Goal: Information Seeking & Learning: Find specific fact

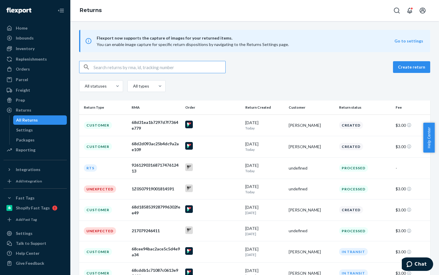
click at [116, 65] on input "text" at bounding box center [160, 67] width 132 height 12
paste input "RTL140659"
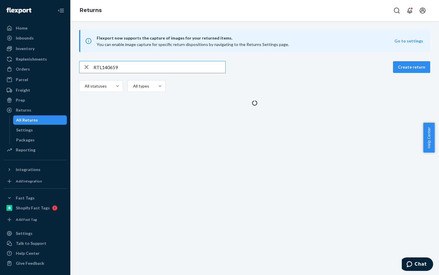
type input "RTL140659"
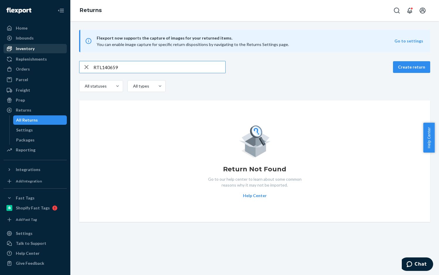
click at [29, 49] on div "Inventory" at bounding box center [25, 49] width 19 height 6
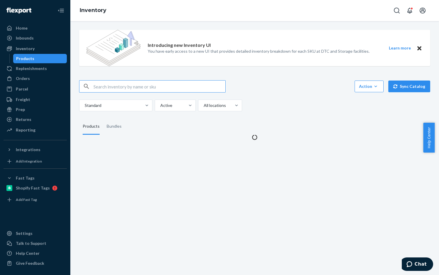
click at [121, 89] on input "text" at bounding box center [160, 87] width 132 height 12
type input "[PERSON_NAME]-BLK-X-6"
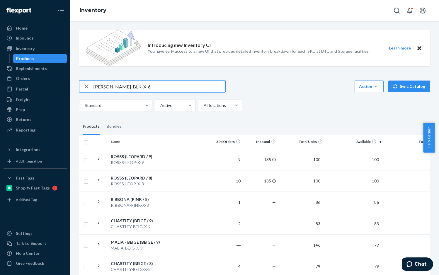
click at [135, 88] on input "[PERSON_NAME]-BLK-X-6" at bounding box center [160, 87] width 132 height 12
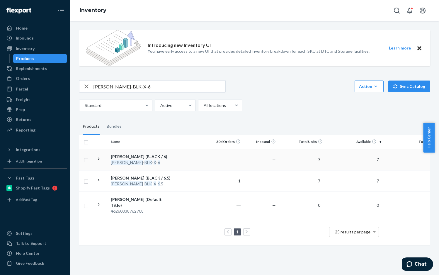
click at [141, 158] on div "[PERSON_NAME] (BLACK / 6)" at bounding box center [141, 157] width 61 height 6
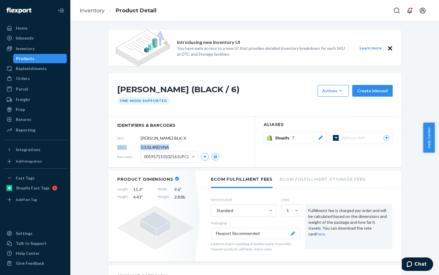
drag, startPoint x: 171, startPoint y: 147, endPoint x: 113, endPoint y: 149, distance: 58.1
click at [113, 149] on section "identifiers & barcodes SKU [PERSON_NAME]-BLK-X-6 DSKU D3JSL4NDVNA Barcodes 0019…" at bounding box center [181, 142] width 147 height 51
copy div "DSKU D3JSL4NDVNA"
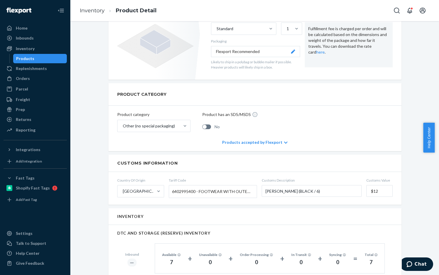
scroll to position [176, 0]
